Goal: Task Accomplishment & Management: Complete application form

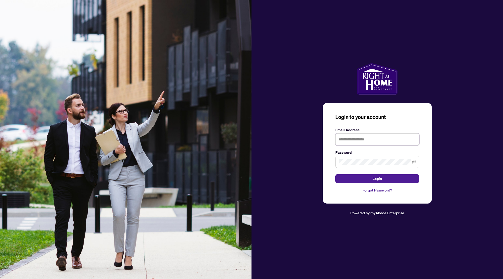
click at [361, 141] on input "text" at bounding box center [377, 139] width 84 height 12
type input "**********"
click at [415, 165] on span at bounding box center [377, 162] width 84 height 12
click at [414, 163] on icon "eye-invisible" at bounding box center [414, 162] width 4 height 4
click at [396, 179] on button "Login" at bounding box center [377, 178] width 84 height 9
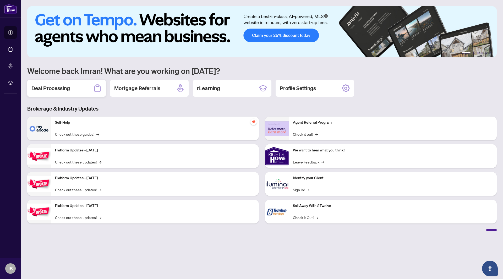
click at [83, 88] on div "Deal Processing" at bounding box center [66, 88] width 79 height 17
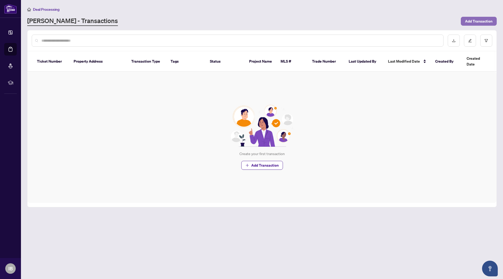
click at [473, 19] on span "Add Transaction" at bounding box center [478, 21] width 27 height 8
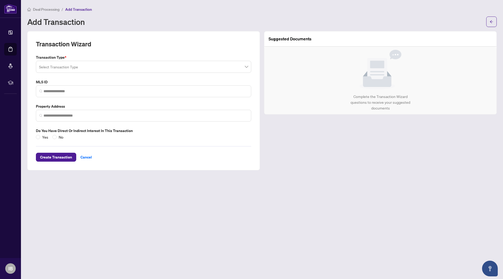
click at [0, 0] on link "Mortgage Referrals" at bounding box center [0, 0] width 0 height 0
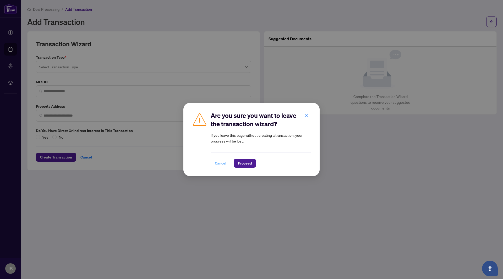
click at [224, 165] on span "Cancel" at bounding box center [221, 163] width 12 height 8
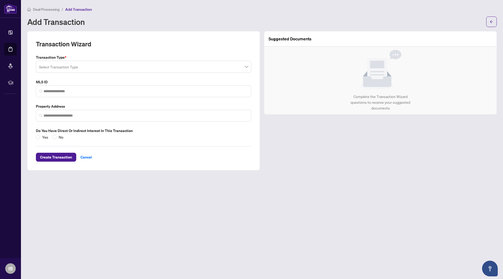
click at [187, 67] on input "search" at bounding box center [141, 68] width 204 height 12
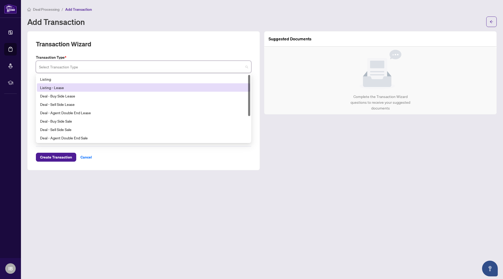
click at [173, 87] on div "Listing - Lease" at bounding box center [143, 88] width 207 height 6
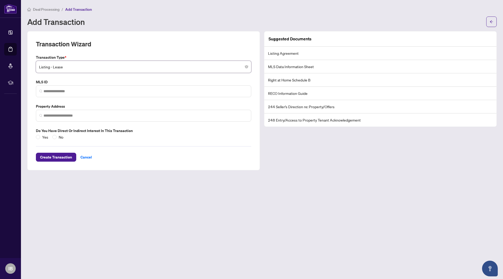
click at [284, 82] on li "Right at Home Schedule B" at bounding box center [380, 79] width 232 height 13
click at [285, 77] on li "Right at Home Schedule B" at bounding box center [380, 79] width 232 height 13
click at [285, 80] on li "Right at Home Schedule B" at bounding box center [380, 79] width 232 height 13
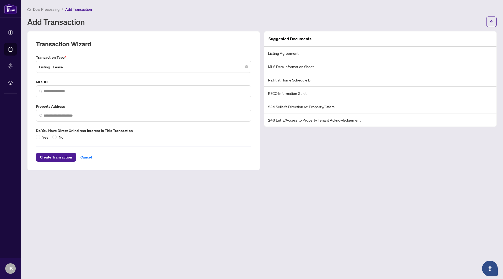
click at [318, 82] on li "Right at Home Schedule B" at bounding box center [380, 79] width 232 height 13
click at [298, 81] on li "Right at Home Schedule B" at bounding box center [380, 79] width 232 height 13
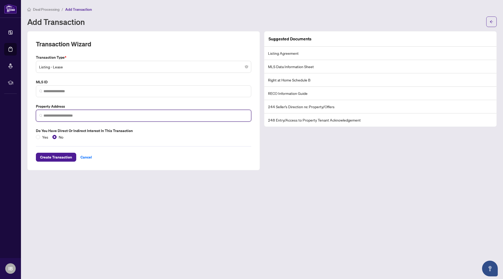
click at [55, 118] on input "search" at bounding box center [145, 115] width 204 height 5
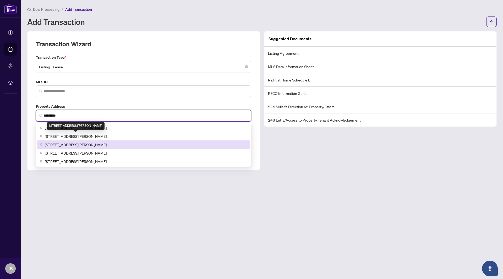
click at [58, 145] on span "[STREET_ADDRESS][PERSON_NAME]" at bounding box center [76, 145] width 62 height 6
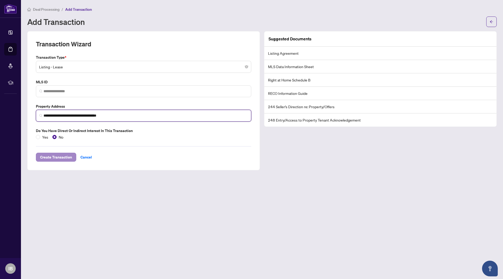
type input "**********"
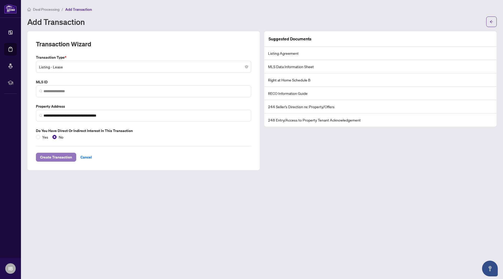
click at [59, 157] on span "Create Transaction" at bounding box center [56, 157] width 32 height 8
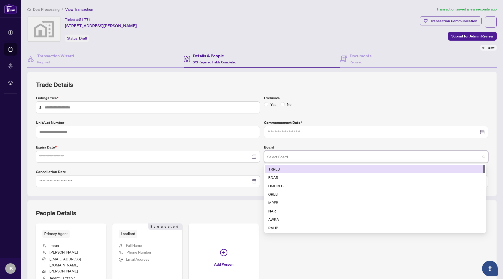
click at [298, 157] on input "search" at bounding box center [373, 158] width 213 height 12
click at [289, 169] on div "TRREB" at bounding box center [375, 169] width 214 height 6
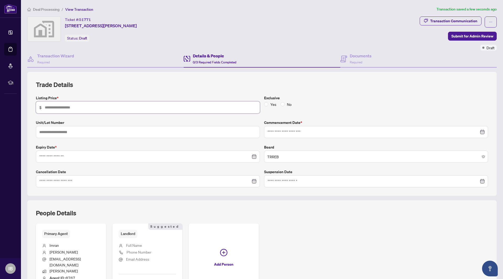
click at [177, 110] on input "text" at bounding box center [150, 107] width 211 height 6
type input "*****"
click at [397, 39] on div "Ticket #: 51771 [STREET_ADDRESS][PERSON_NAME] Status: Draft" at bounding box center [222, 28] width 390 height 25
